Goal: Task Accomplishment & Management: Complete application form

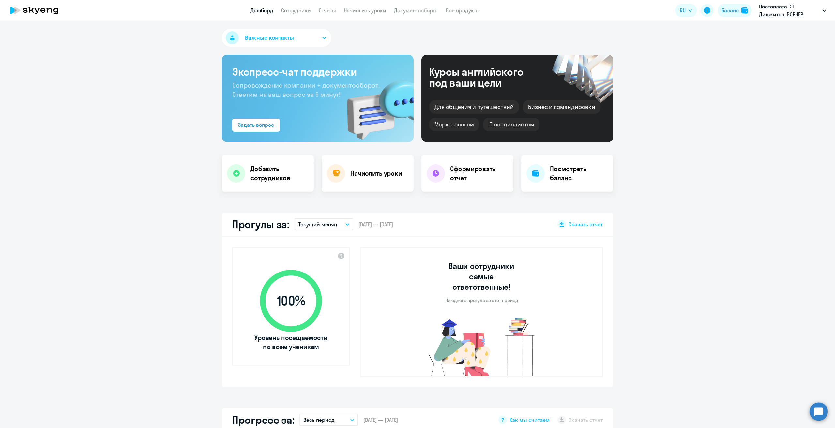
select select "30"
click at [366, 11] on link "Начислить уроки" at bounding box center [365, 10] width 42 height 7
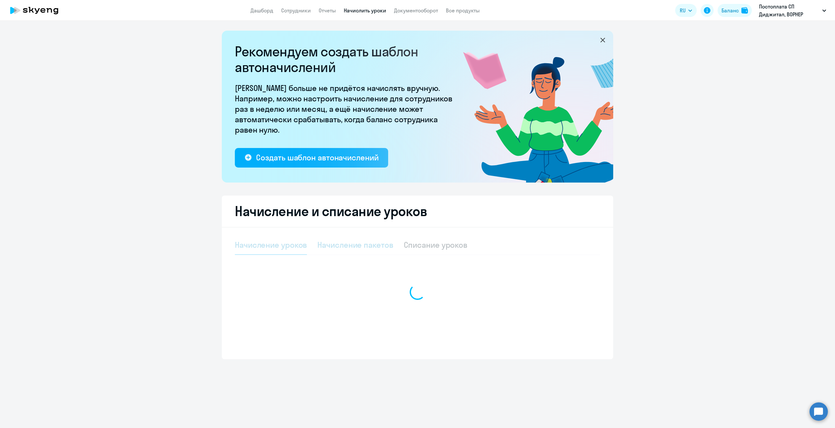
select select "10"
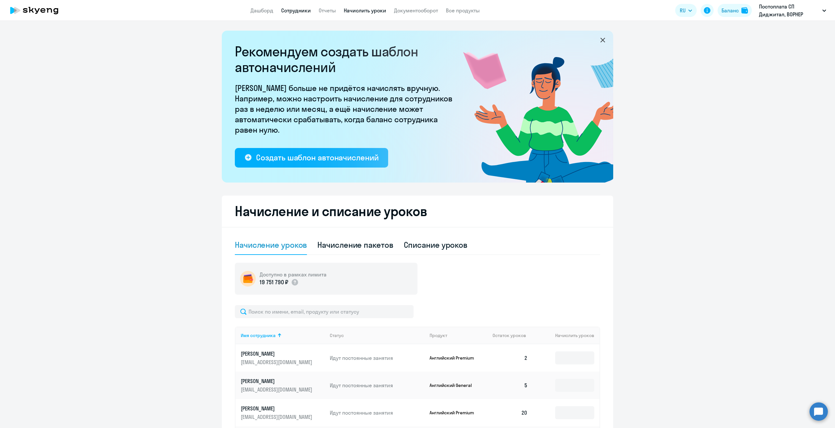
click at [298, 11] on link "Сотрудники" at bounding box center [296, 10] width 30 height 7
select select "30"
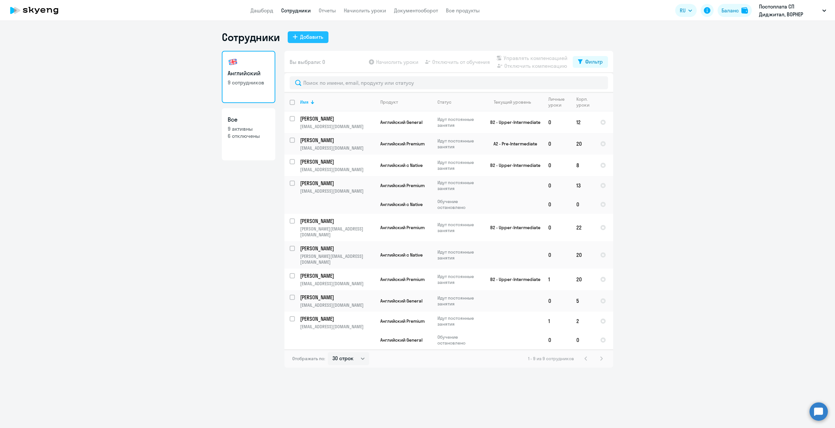
click at [311, 37] on div "Добавить" at bounding box center [311, 37] width 23 height 8
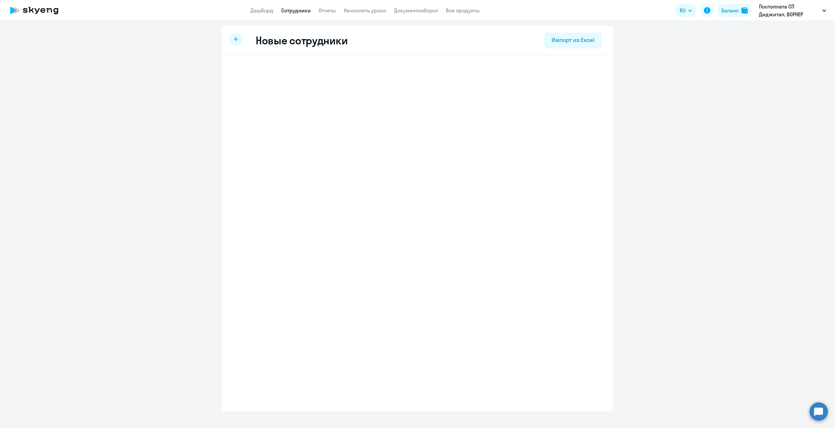
select select "english_adult_not_native_speaker"
select select "3"
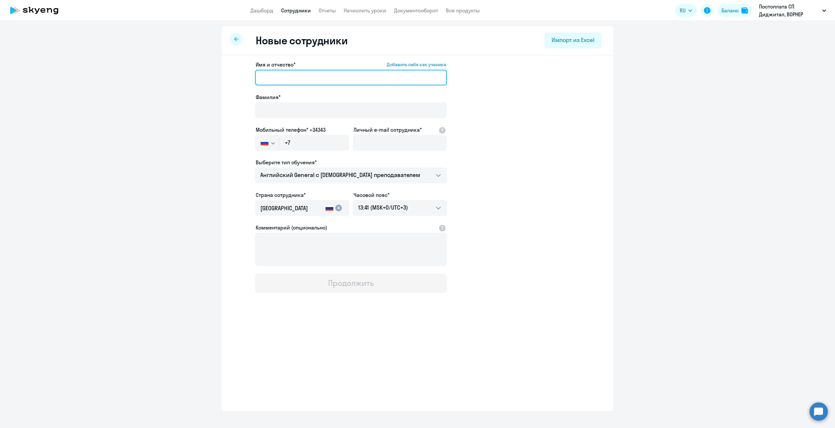
click at [293, 77] on input "Имя и отчество* Добавить себя как ученика" at bounding box center [351, 78] width 192 height 16
type input "[PERSON_NAME]"
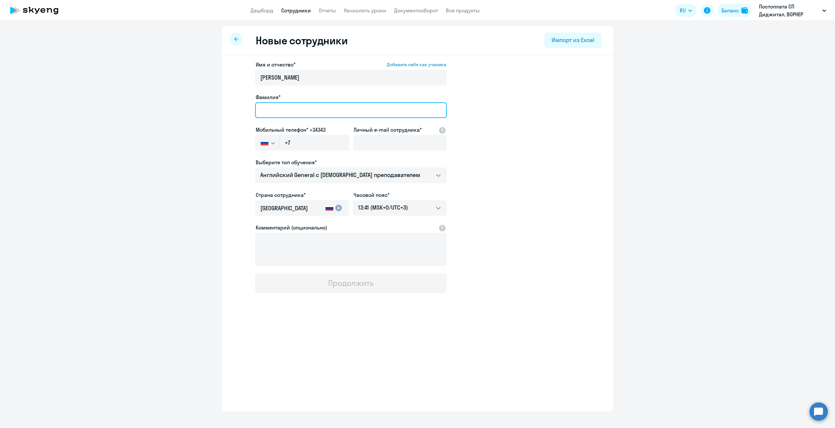
click at [267, 112] on input "Фамилия*" at bounding box center [351, 110] width 192 height 16
type input "[PERSON_NAME]"
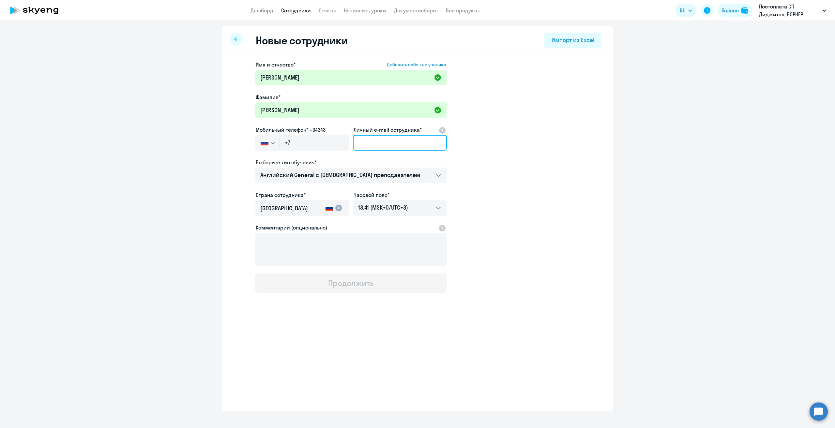
click at [375, 143] on input "Личный e-mail сотрудника*" at bounding box center [400, 143] width 94 height 16
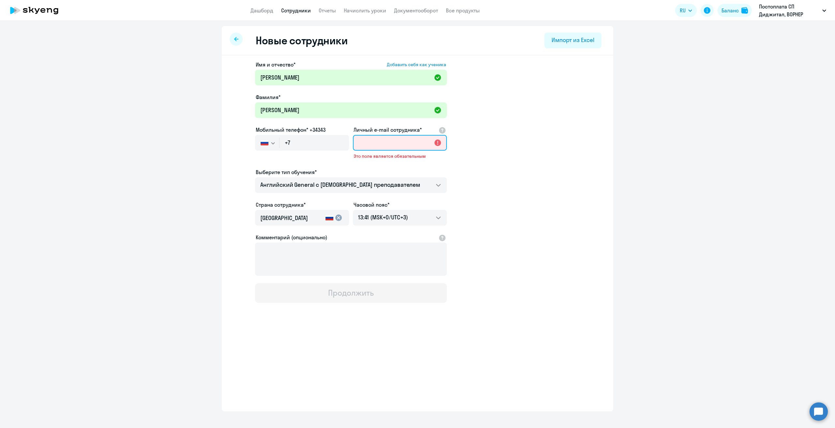
paste input "[PERSON_NAME][EMAIL_ADDRESS][DOMAIN_NAME]"
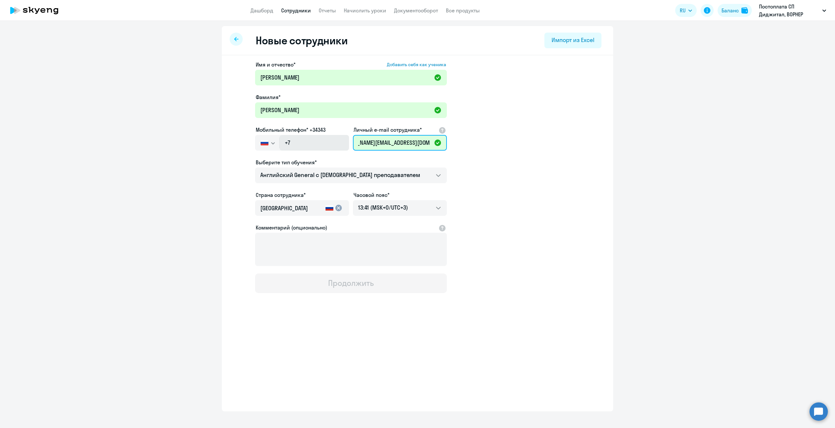
type input "[PERSON_NAME][EMAIL_ADDRESS][DOMAIN_NAME]"
click at [306, 148] on input "+7" at bounding box center [313, 143] width 69 height 16
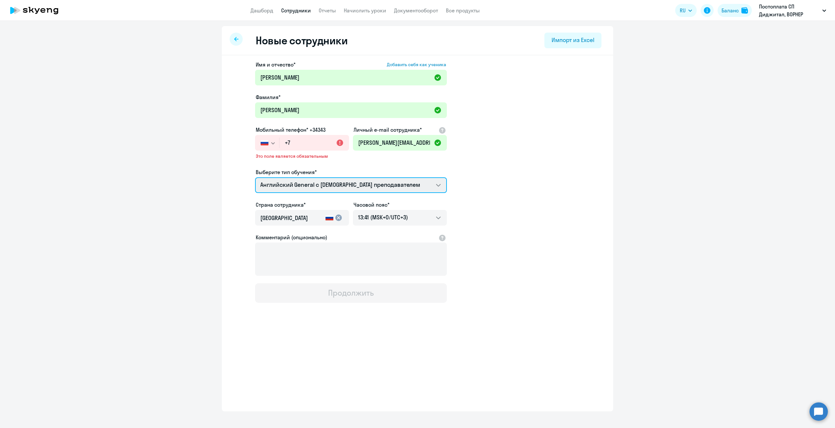
click at [337, 178] on select "Английский General с [DEMOGRAPHIC_DATA] преподавателем Английский General с [DE…" at bounding box center [351, 185] width 192 height 16
click at [255, 177] on select "Английский General с [DEMOGRAPHIC_DATA] преподавателем Английский General с [DE…" at bounding box center [351, 185] width 192 height 16
click at [303, 143] on input "+7" at bounding box center [313, 143] width 69 height 16
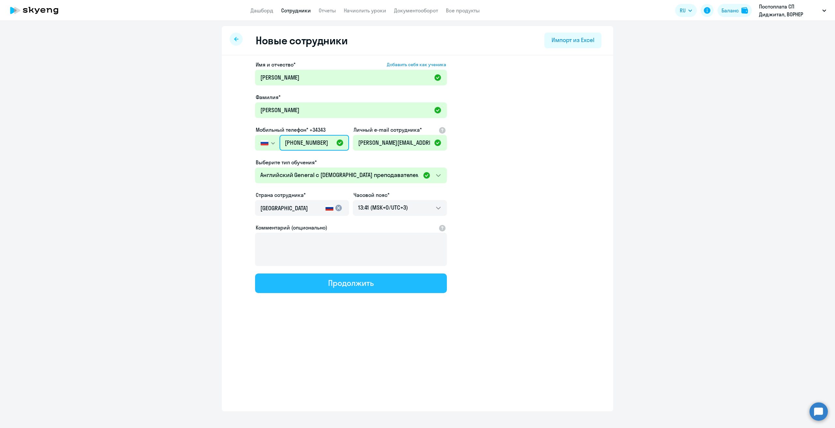
type input "[PHONE_NUMBER]"
click at [383, 285] on button "Продолжить" at bounding box center [351, 284] width 192 height 20
select select "english_adult_not_native_speaker"
select select "3"
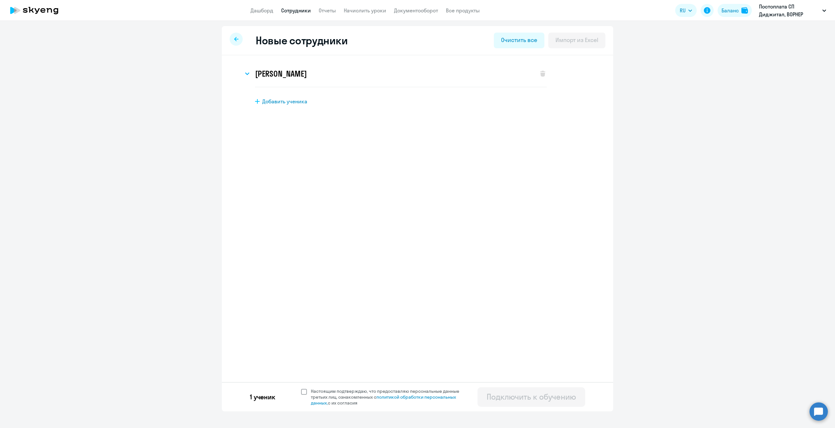
click at [304, 391] on span at bounding box center [304, 392] width 6 height 6
click at [301, 388] on input "Настоящим подтверждаю, что предоставляю персональные данные третьих лиц, ознако…" at bounding box center [301, 388] width 0 height 0
checkbox input "true"
click at [520, 396] on div "Подключить к обучению" at bounding box center [530, 397] width 89 height 10
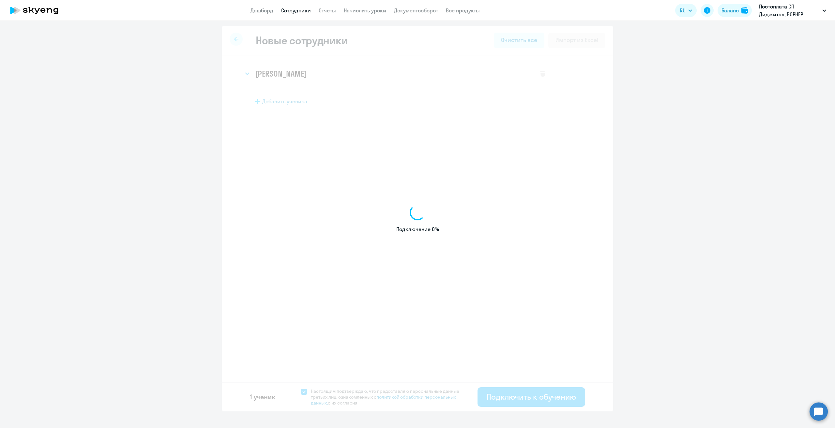
select select "english_adult_not_native_speaker"
select select "3"
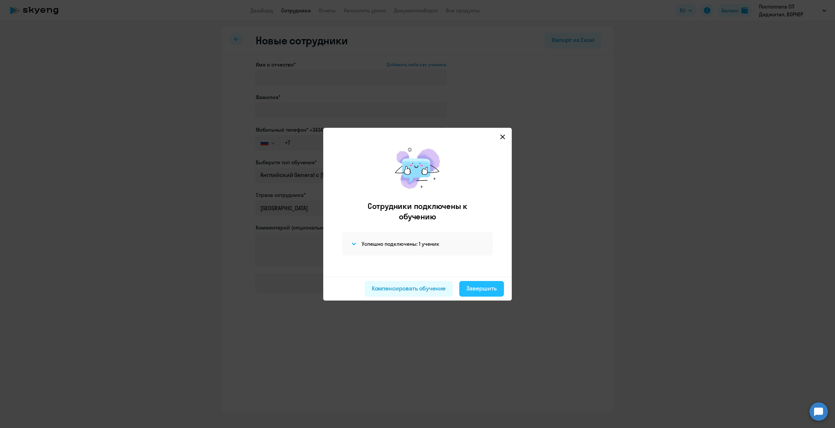
click at [475, 289] on div "Завершить" at bounding box center [481, 288] width 30 height 8
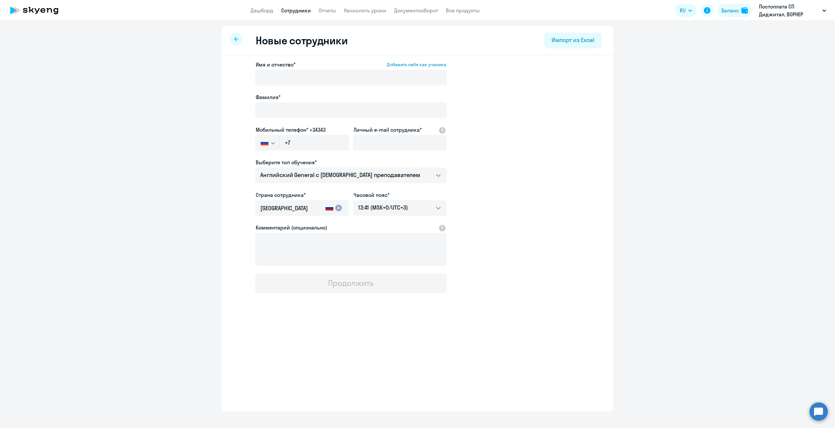
select select "30"
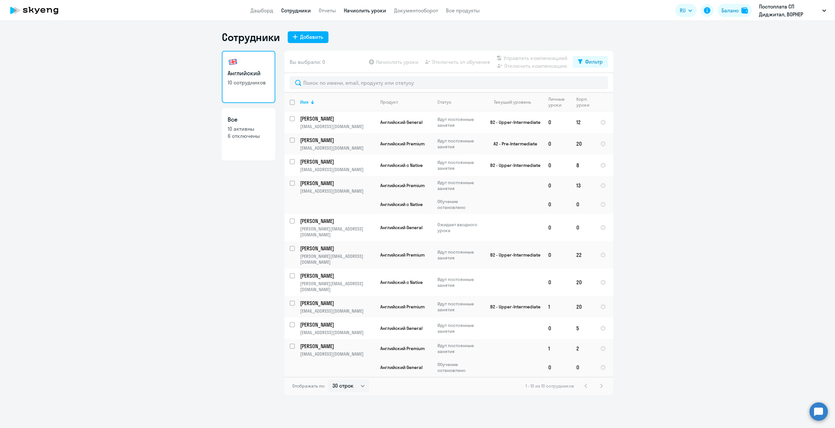
click at [355, 13] on link "Начислить уроки" at bounding box center [365, 10] width 42 height 7
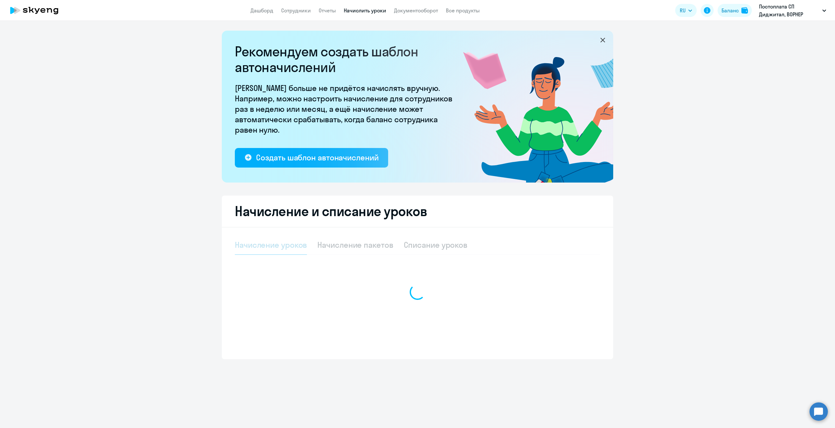
select select "10"
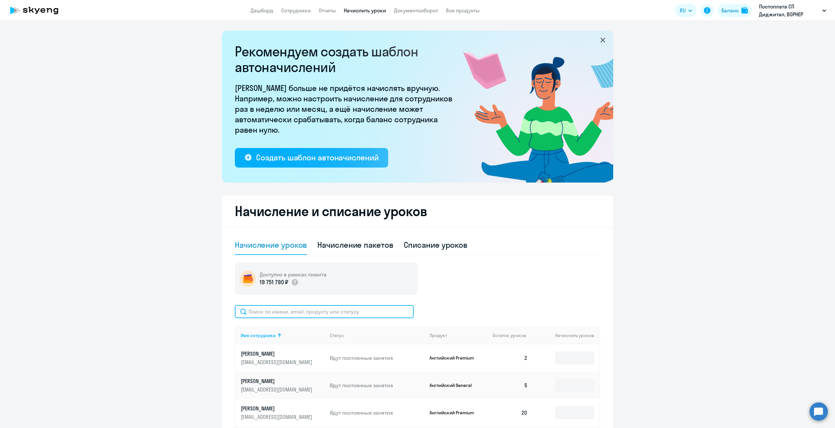
click at [300, 307] on input "text" at bounding box center [324, 311] width 179 height 13
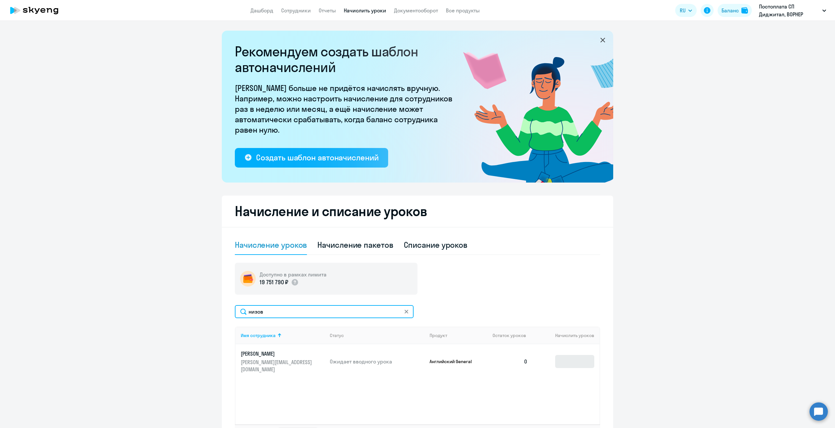
type input "низов"
click at [563, 363] on input at bounding box center [574, 361] width 39 height 13
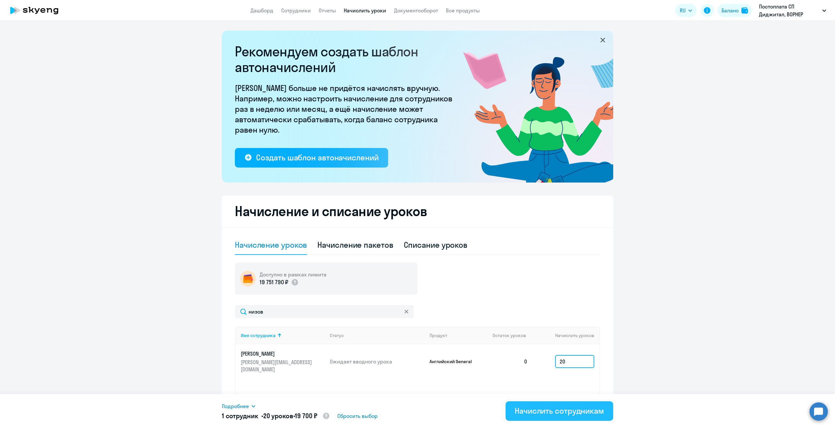
type input "20"
click at [558, 406] on div "Начислить сотрудникам" at bounding box center [559, 411] width 89 height 10
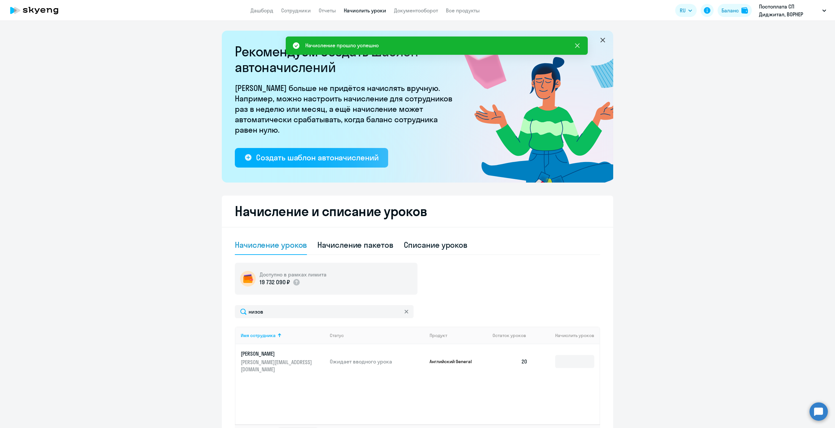
click at [576, 44] on icon at bounding box center [577, 46] width 8 height 8
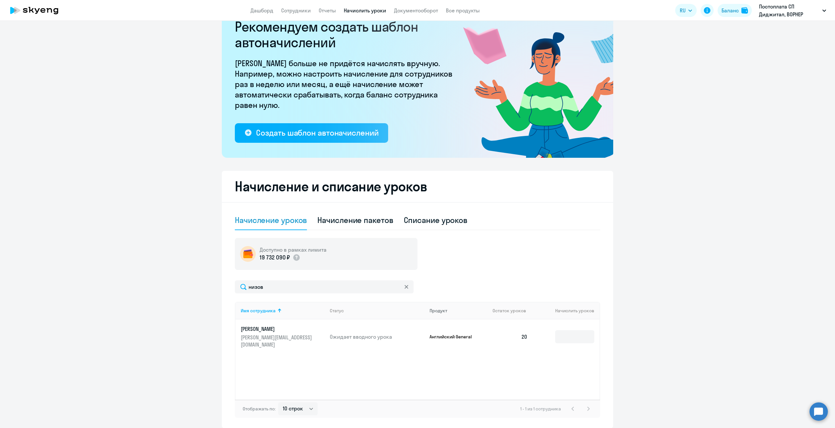
scroll to position [51, 0]
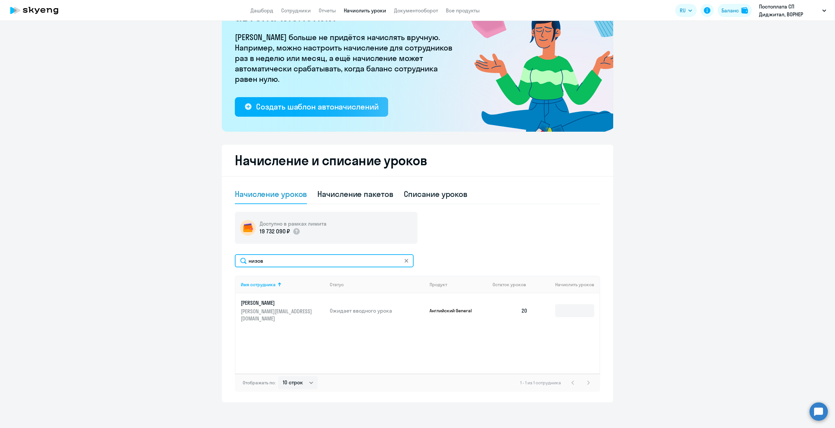
click at [401, 258] on input "низов" at bounding box center [324, 260] width 179 height 13
click at [407, 261] on input "низов" at bounding box center [324, 260] width 179 height 13
click at [404, 260] on icon at bounding box center [406, 261] width 4 height 4
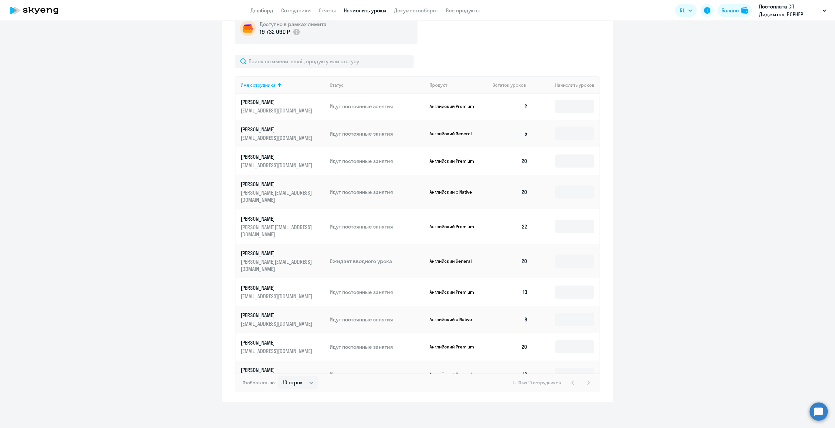
scroll to position [0, 0]
